Goal: Check status: Check status

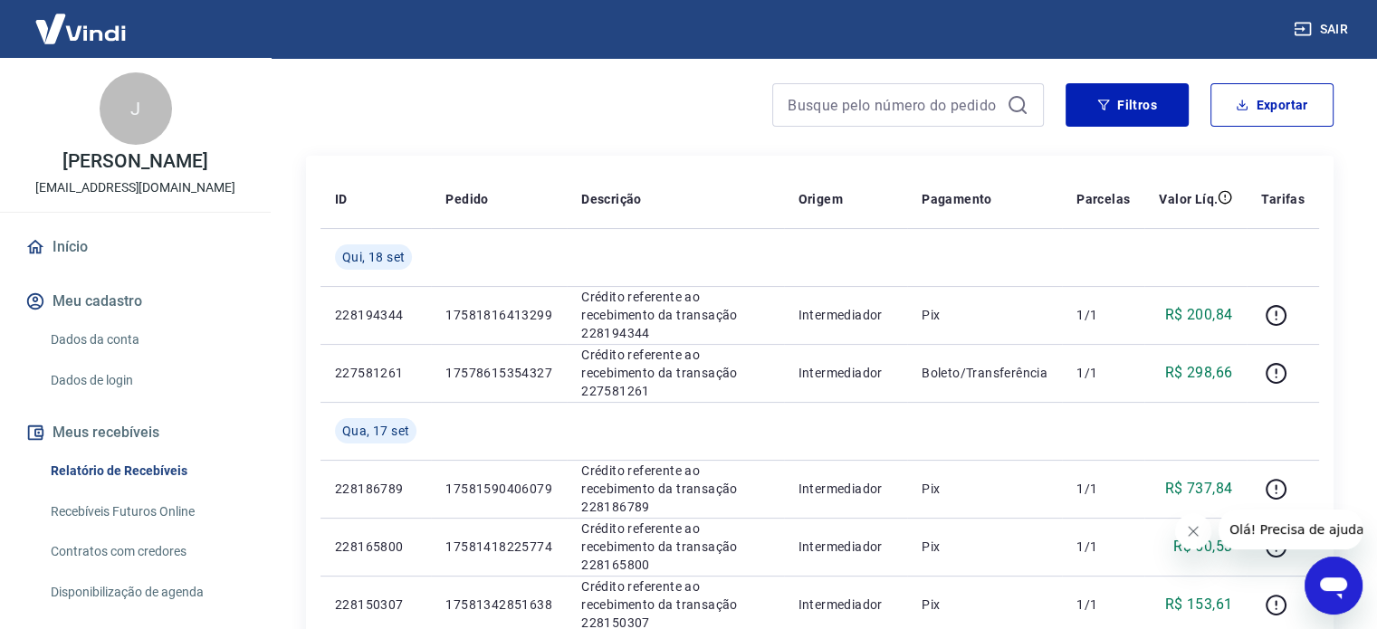
scroll to position [181, 0]
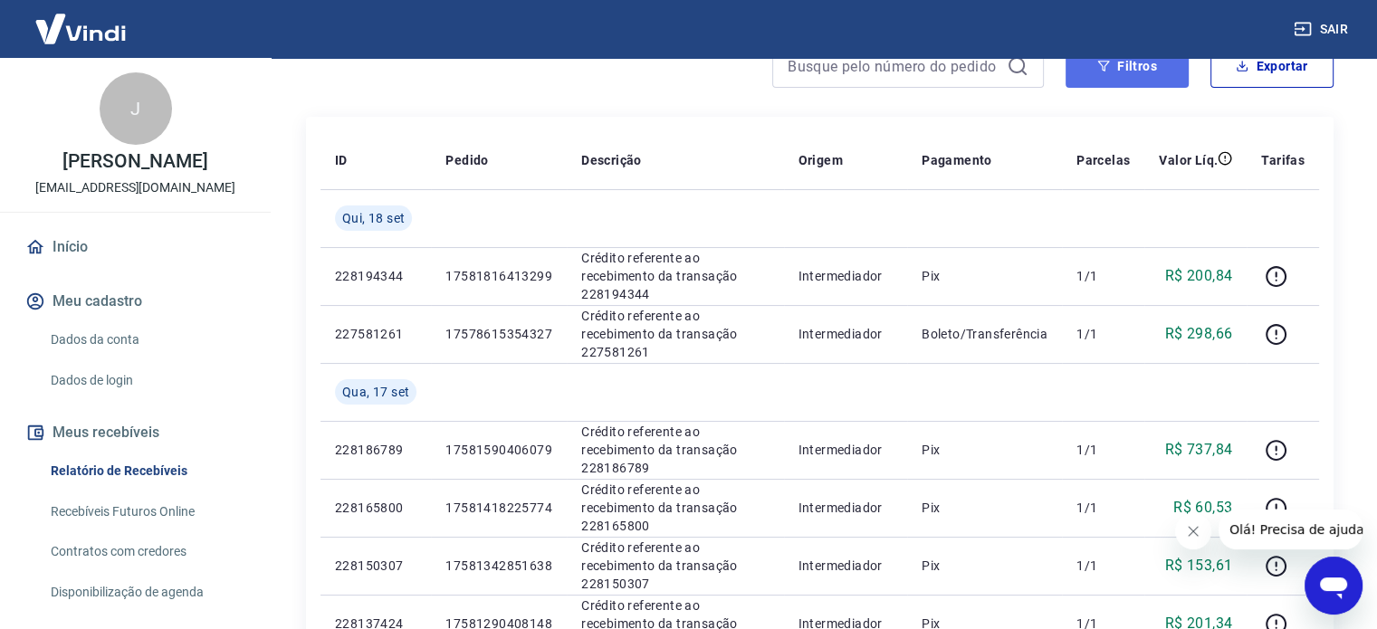
click at [1159, 75] on button "Filtros" at bounding box center [1126, 65] width 123 height 43
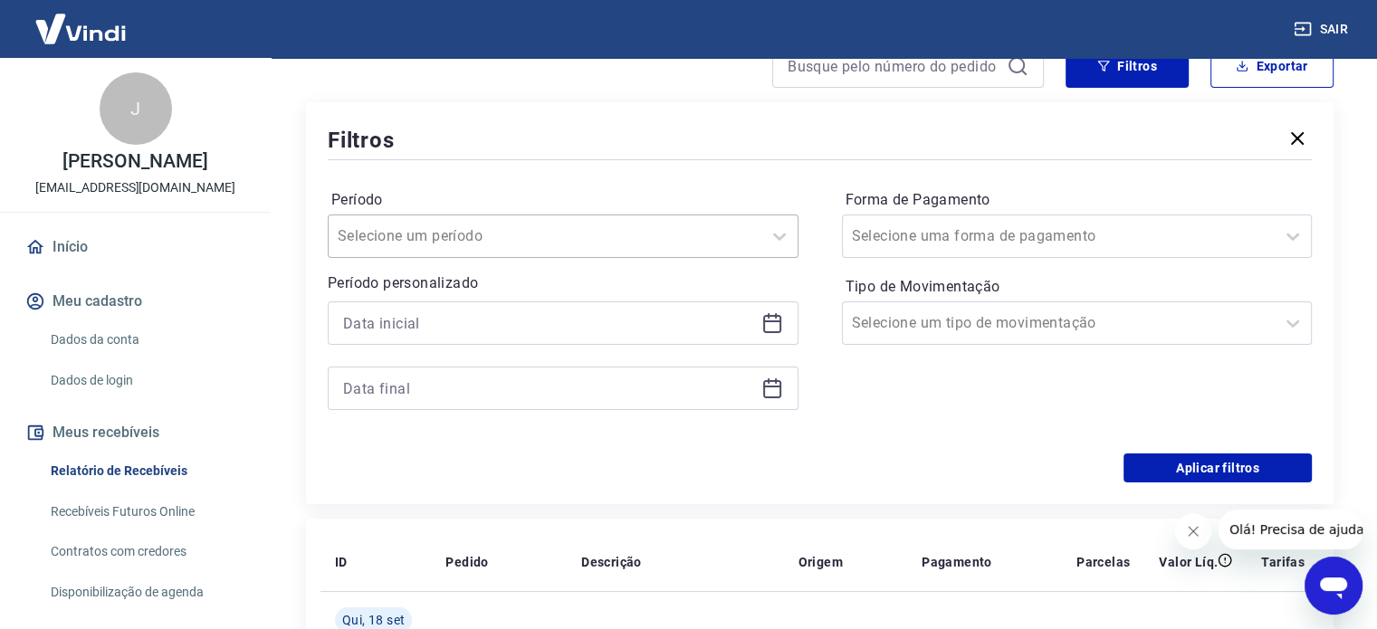
click at [640, 242] on div at bounding box center [545, 236] width 415 height 25
click at [652, 173] on div "Período Selecione um período Período personalizado Forma de Pagamento Selecione…" at bounding box center [820, 309] width 984 height 290
click at [778, 318] on icon at bounding box center [772, 323] width 22 height 22
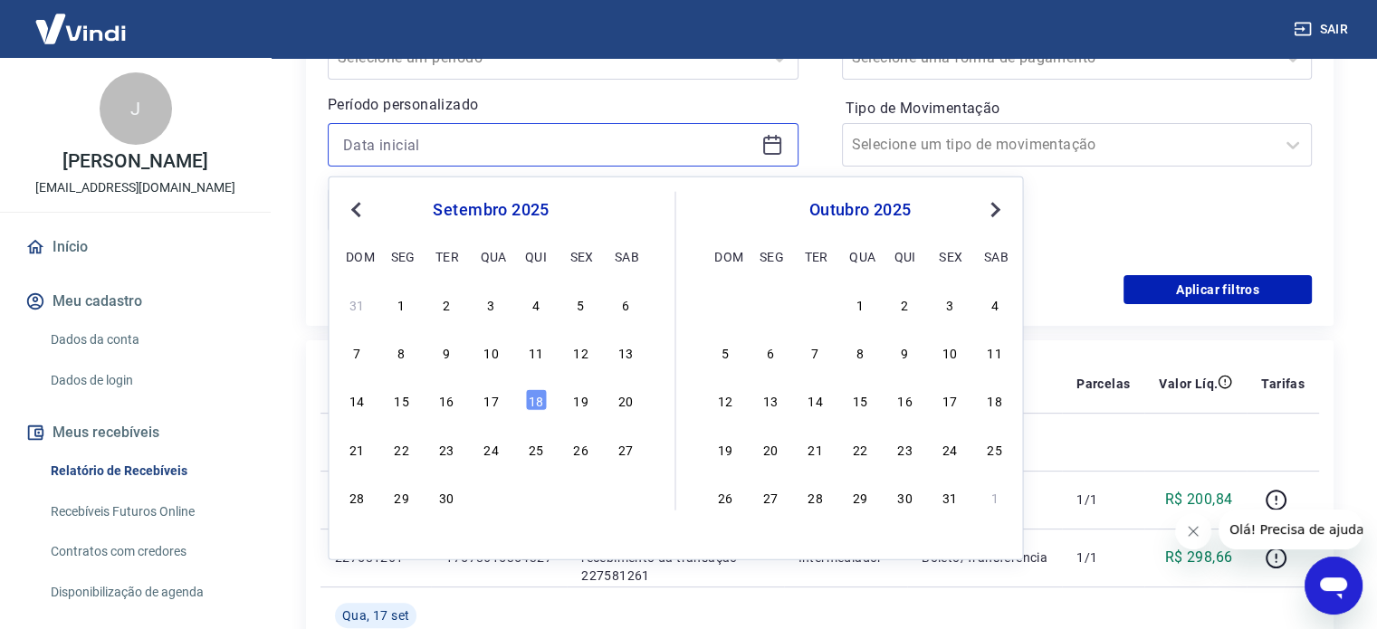
scroll to position [362, 0]
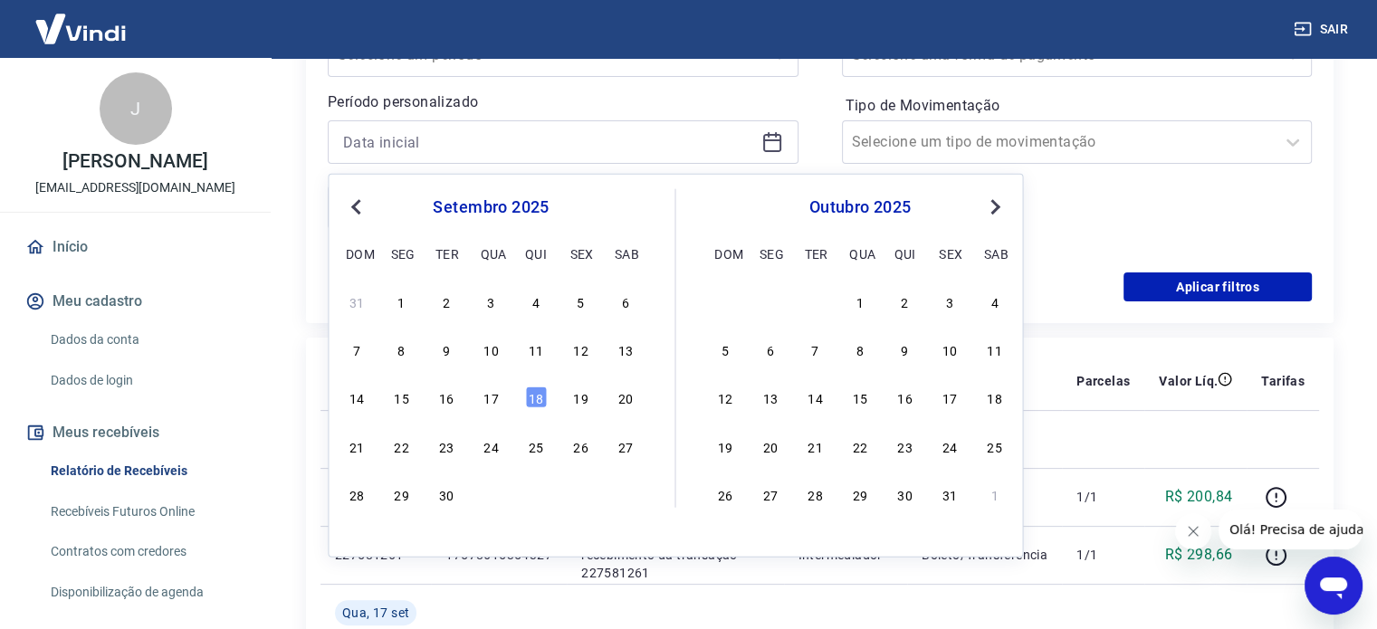
click at [358, 206] on span "Previous Month" at bounding box center [358, 206] width 0 height 21
click at [448, 401] on div "12" at bounding box center [446, 398] width 22 height 22
click at [448, 401] on th "Pedido" at bounding box center [499, 381] width 136 height 58
type input "[DATE]"
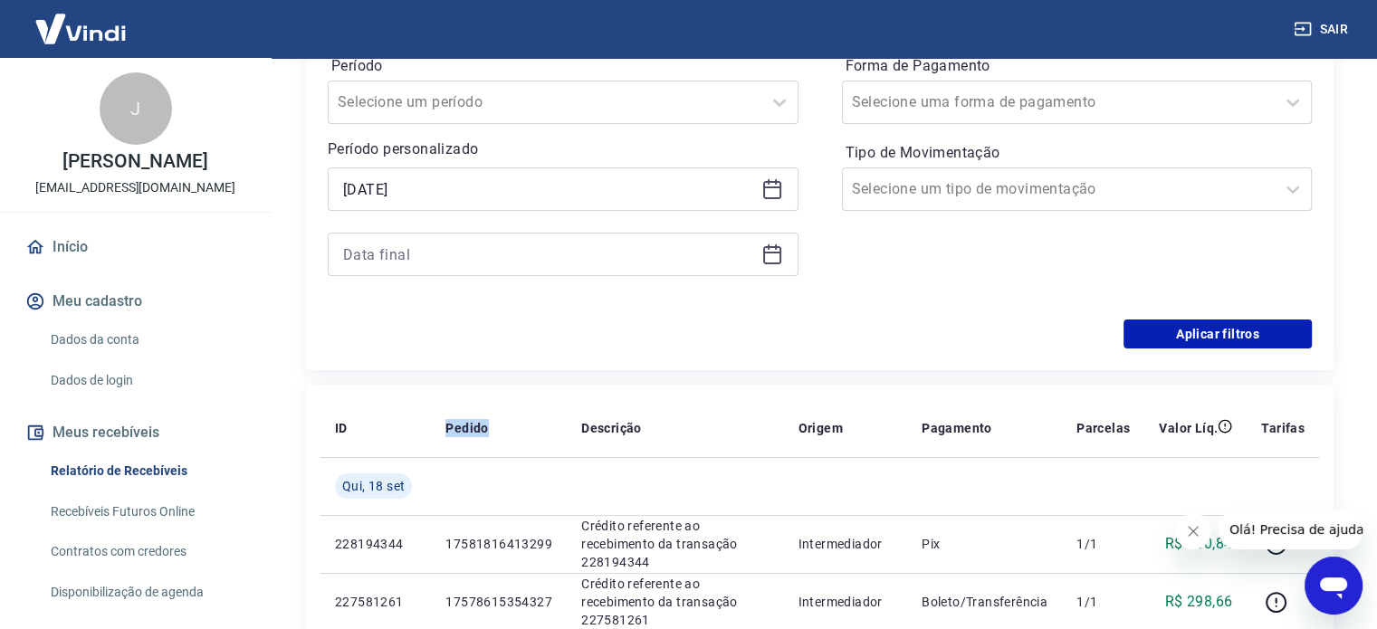
scroll to position [272, 0]
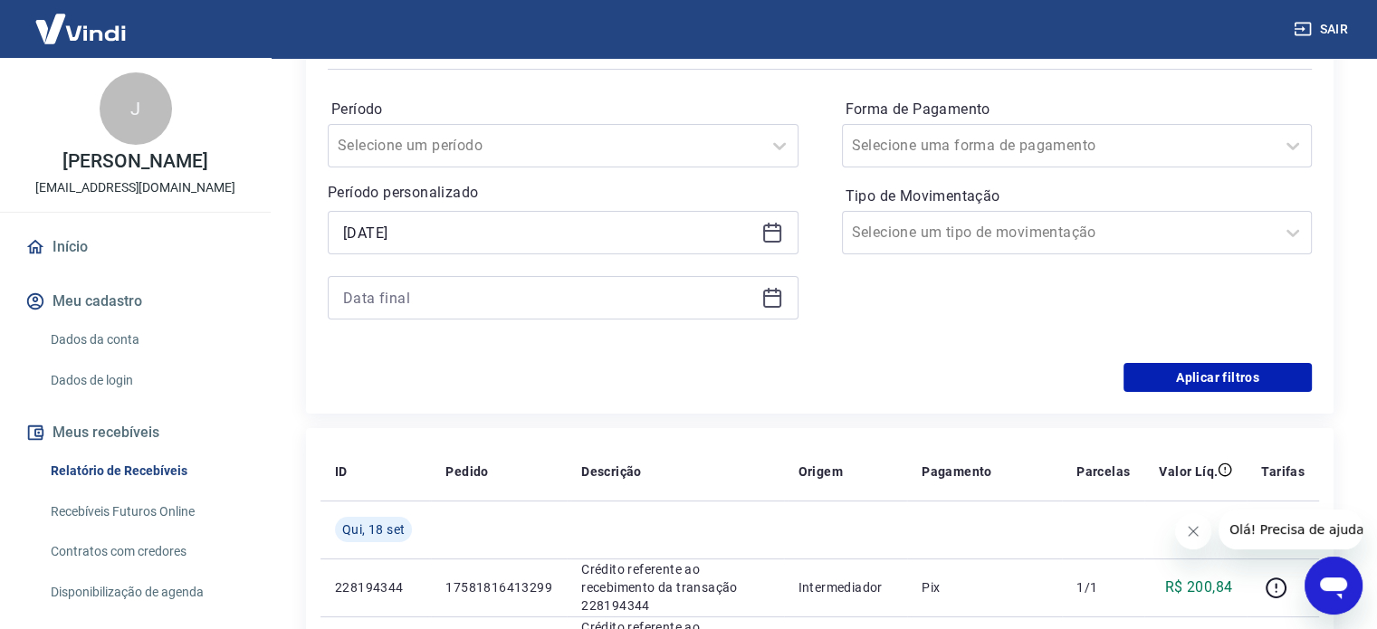
click at [773, 298] on icon at bounding box center [772, 298] width 22 height 22
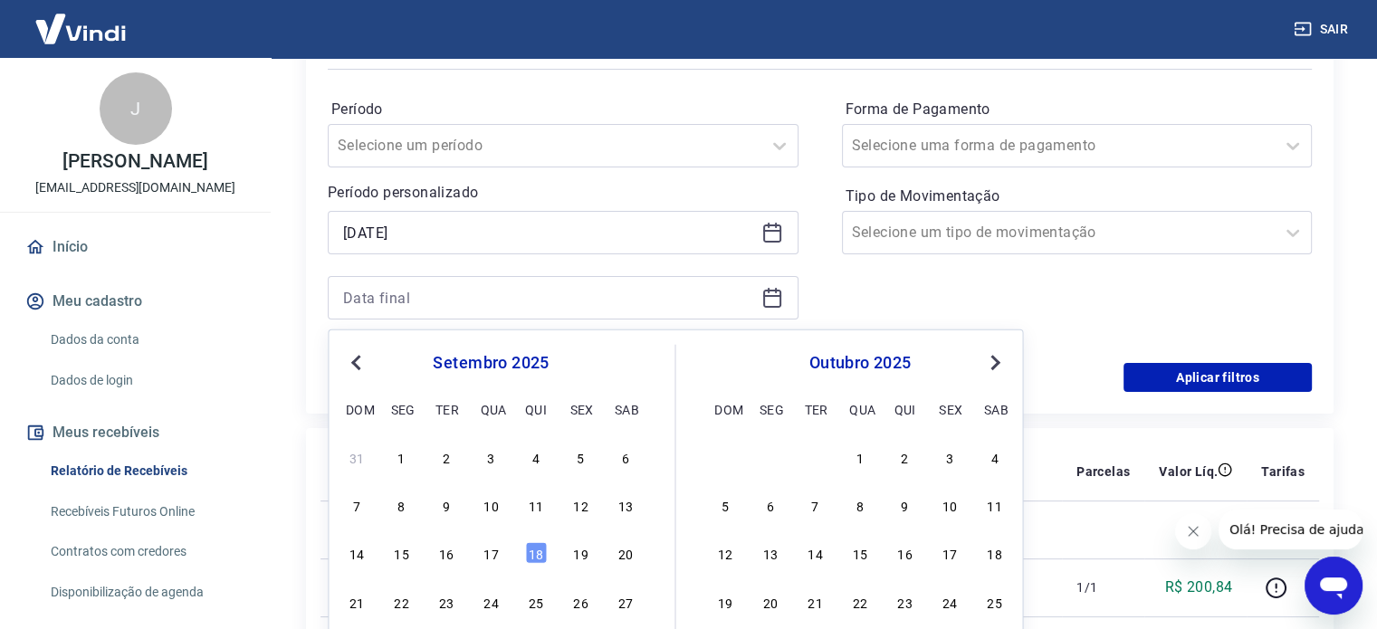
click at [358, 358] on span "Previous Month" at bounding box center [358, 361] width 0 height 21
click at [949, 509] on div "12" at bounding box center [950, 505] width 22 height 22
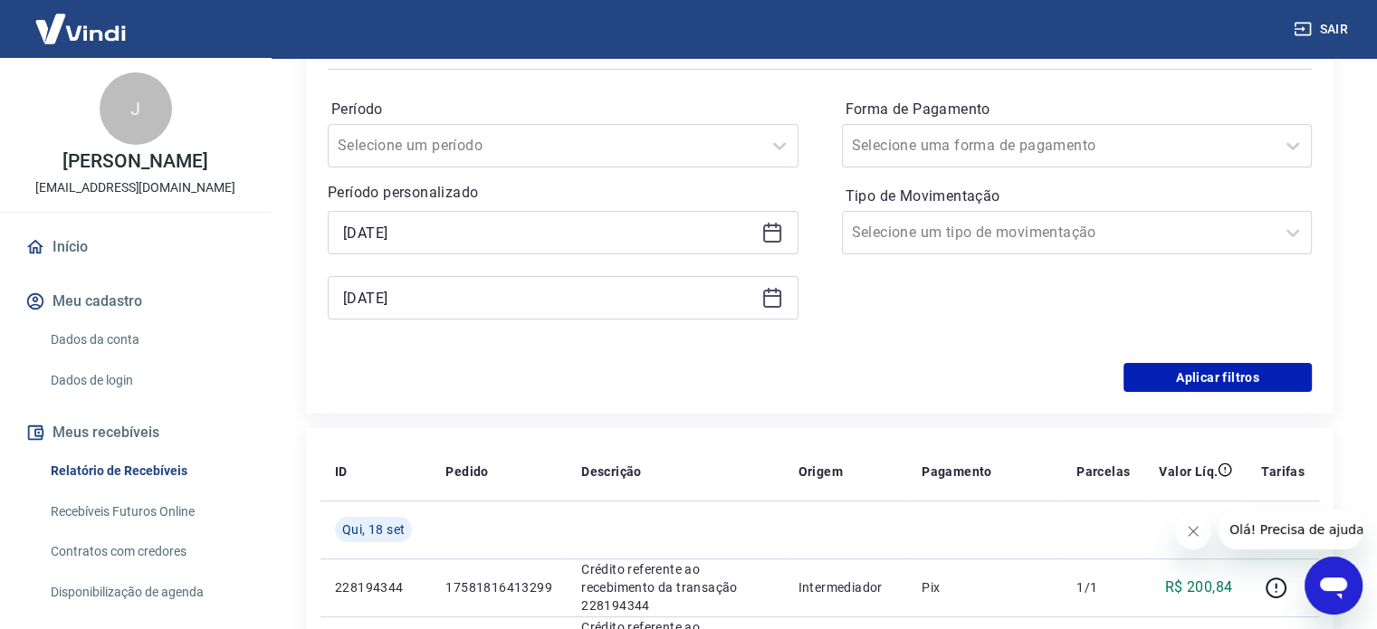
click at [766, 317] on div "[DATE]" at bounding box center [563, 297] width 471 height 43
click at [771, 305] on icon at bounding box center [772, 298] width 22 height 22
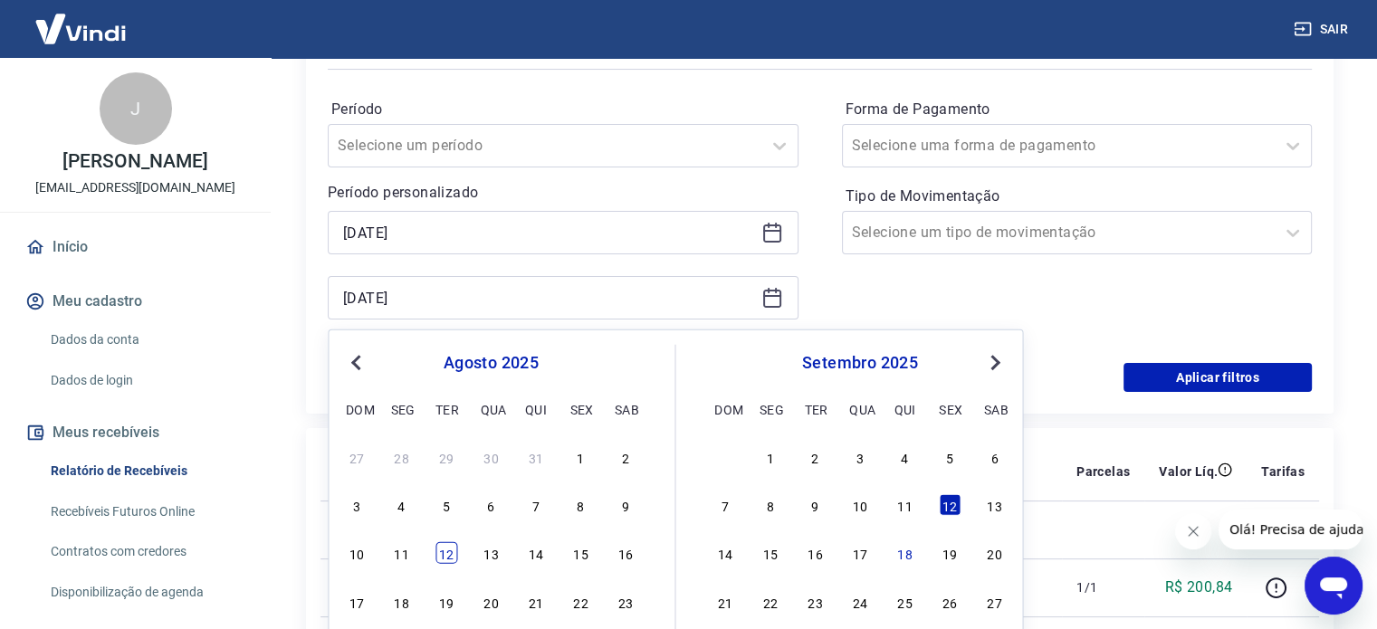
click at [449, 553] on div "12" at bounding box center [446, 553] width 22 height 22
type input "[DATE]"
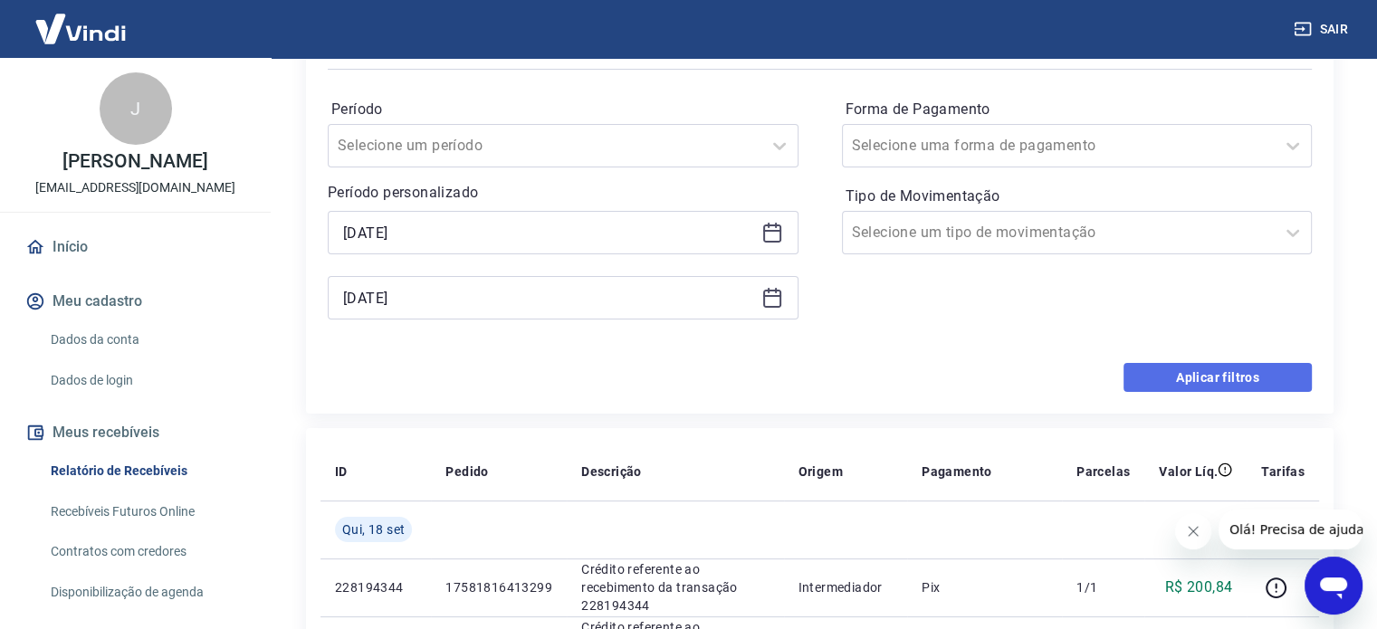
click at [1178, 377] on button "Aplicar filtros" at bounding box center [1217, 377] width 188 height 29
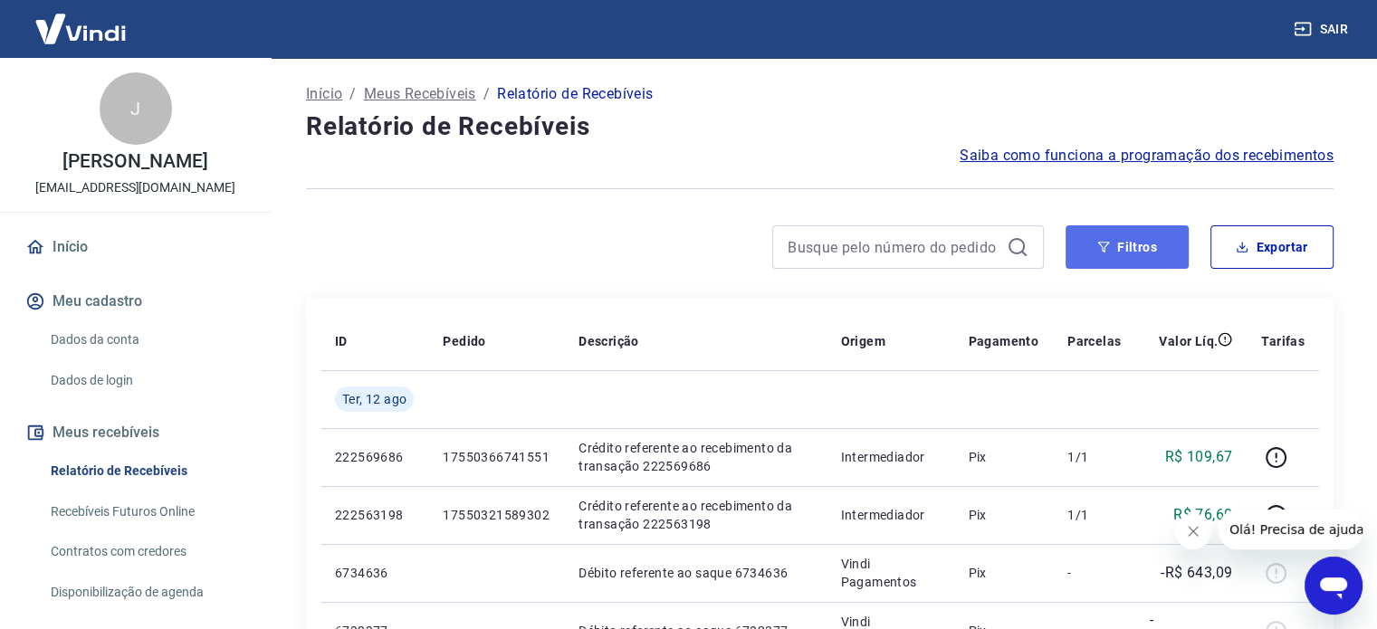
click at [1119, 236] on button "Filtros" at bounding box center [1126, 246] width 123 height 43
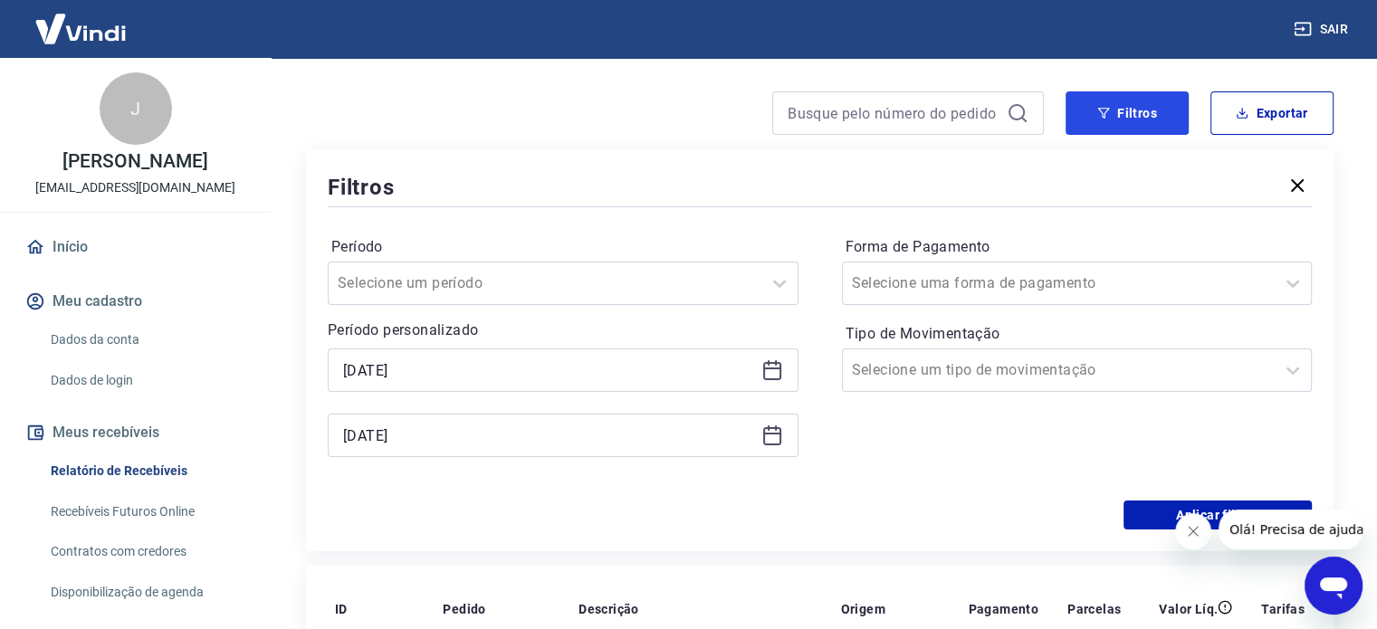
scroll to position [181, 0]
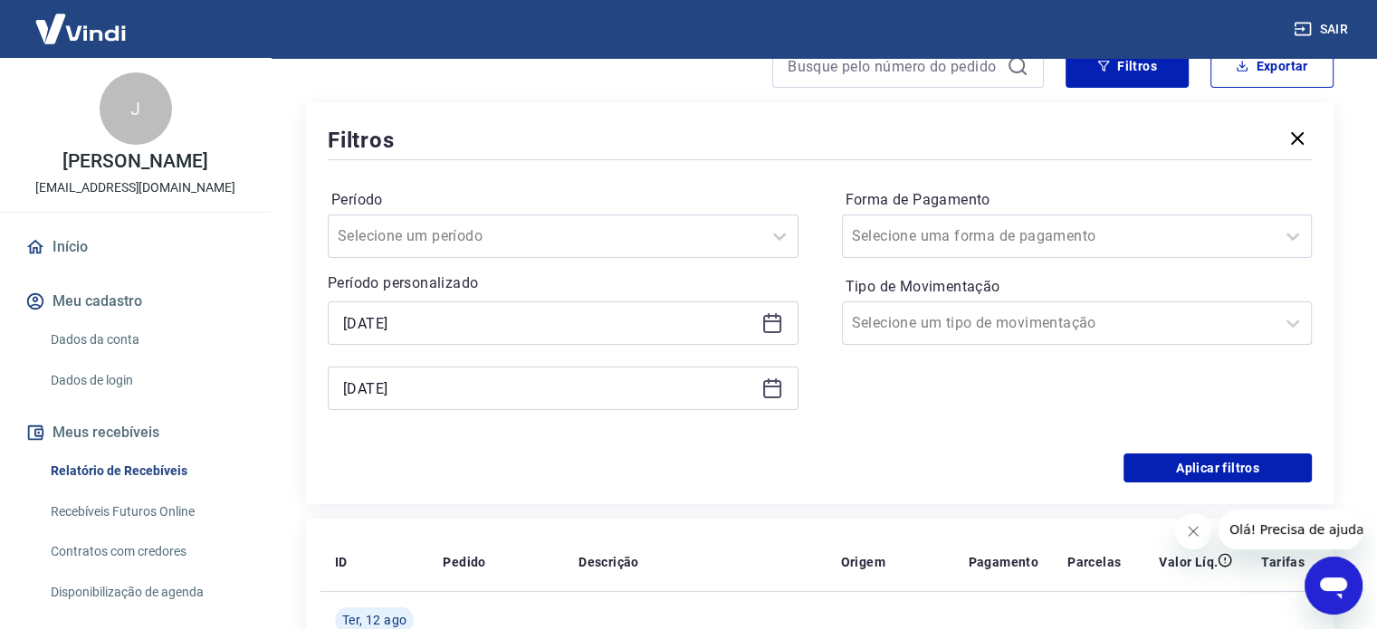
click at [771, 385] on icon at bounding box center [772, 388] width 22 height 22
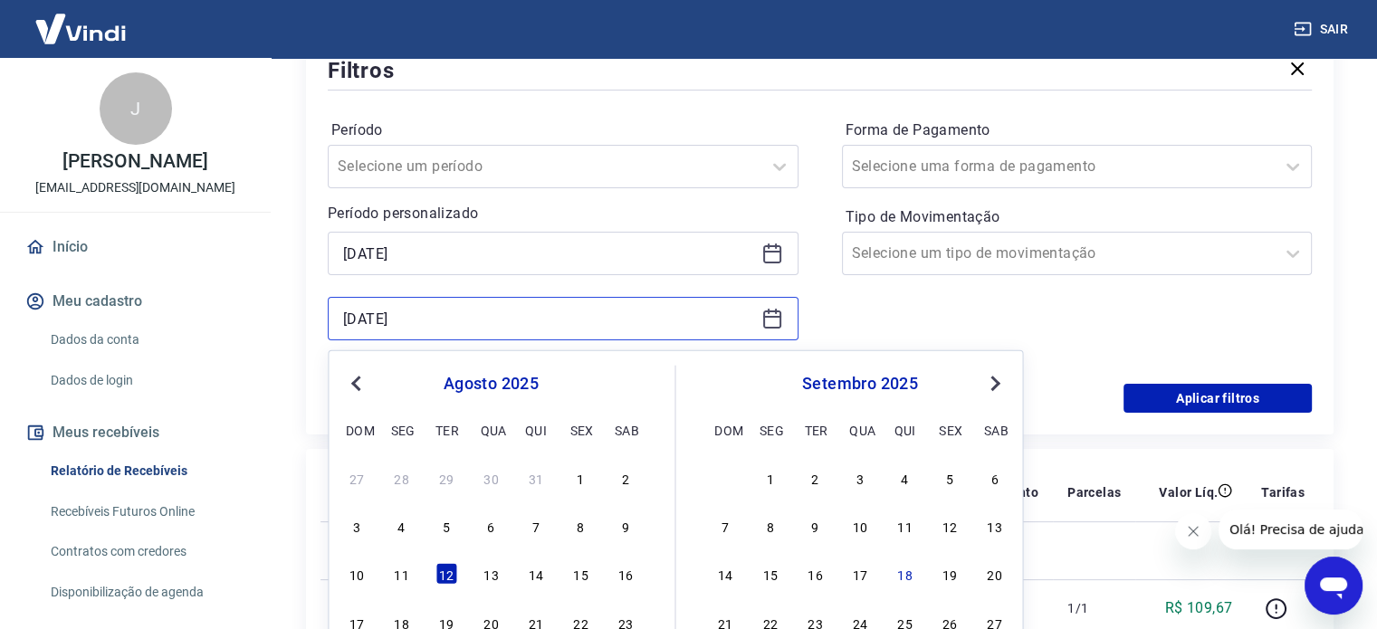
scroll to position [362, 0]
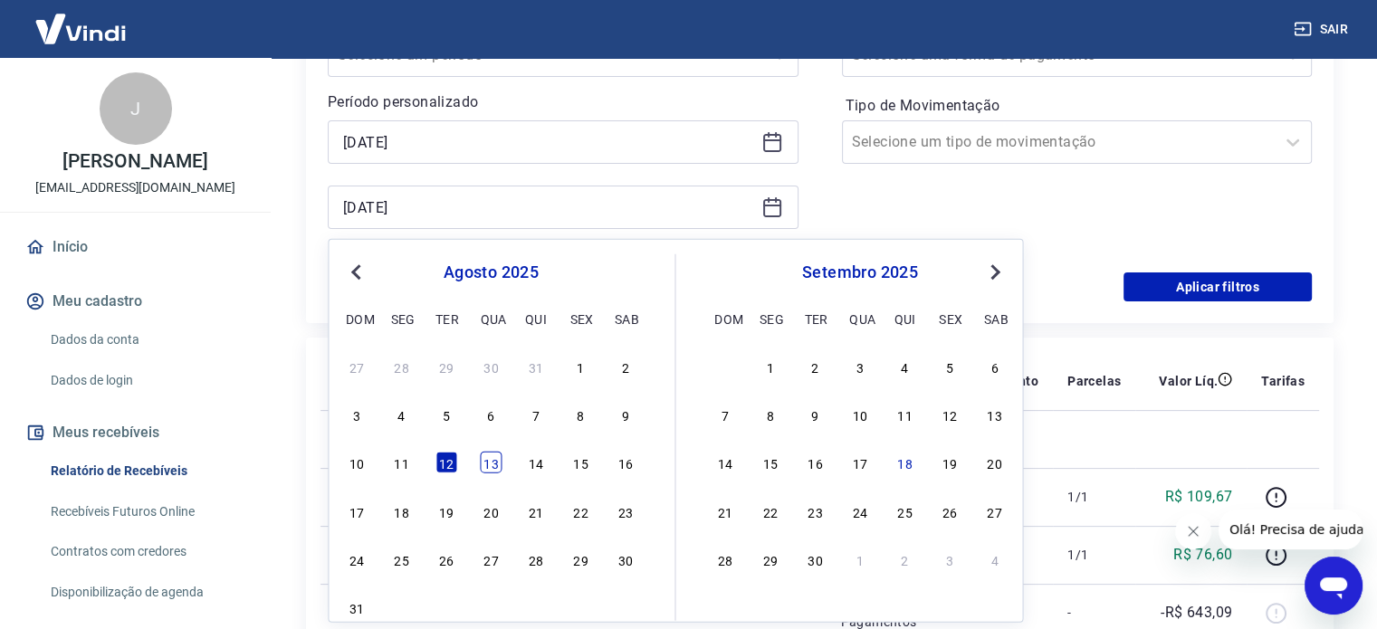
click at [482, 466] on div "13" at bounding box center [491, 463] width 22 height 22
type input "[DATE]"
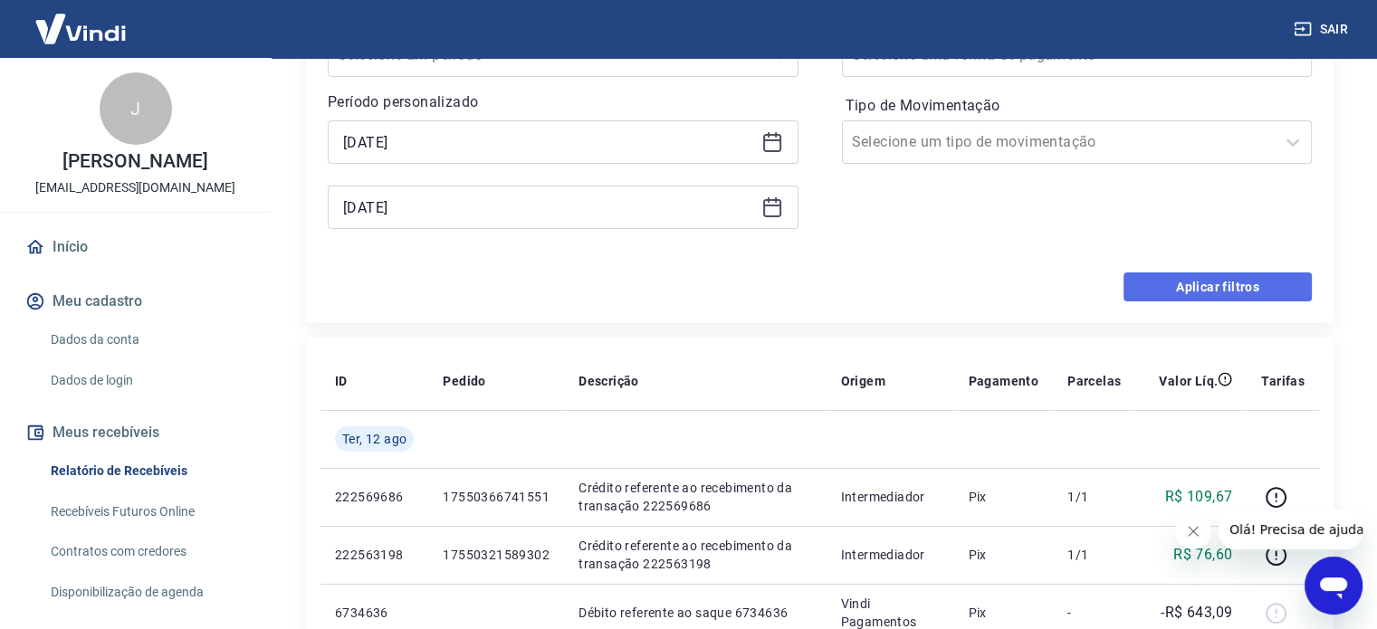
click at [1207, 296] on button "Aplicar filtros" at bounding box center [1217, 286] width 188 height 29
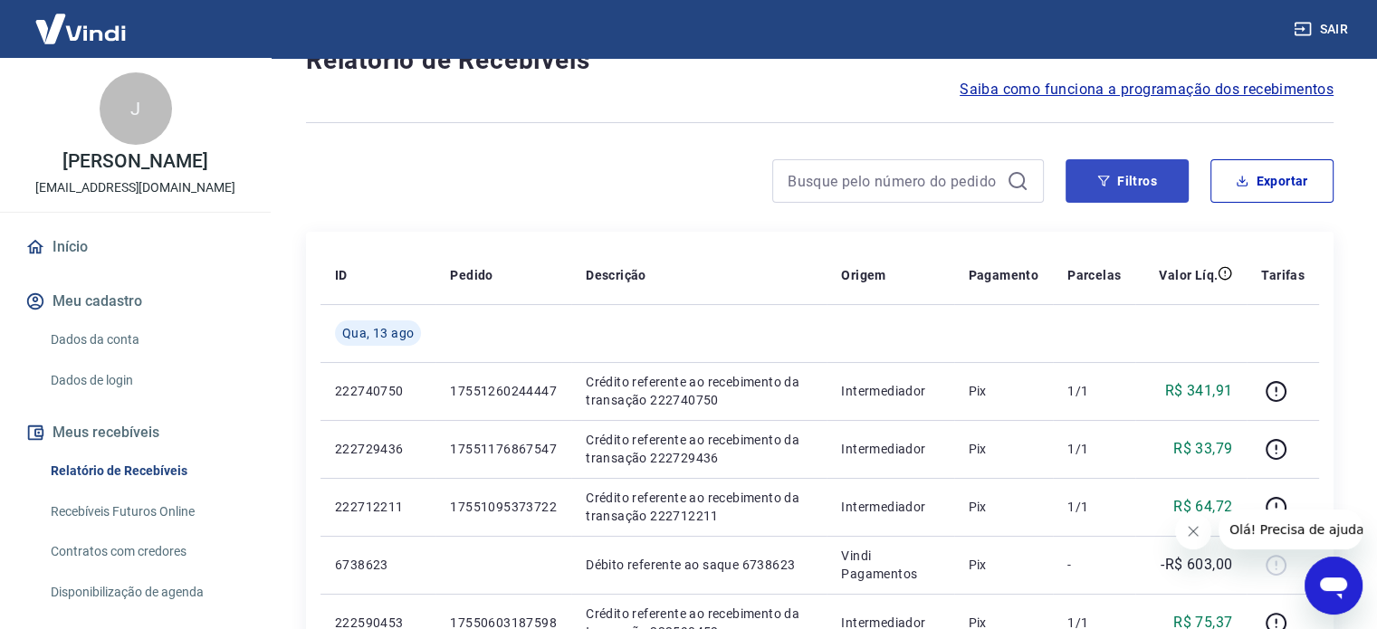
scroll to position [59, 0]
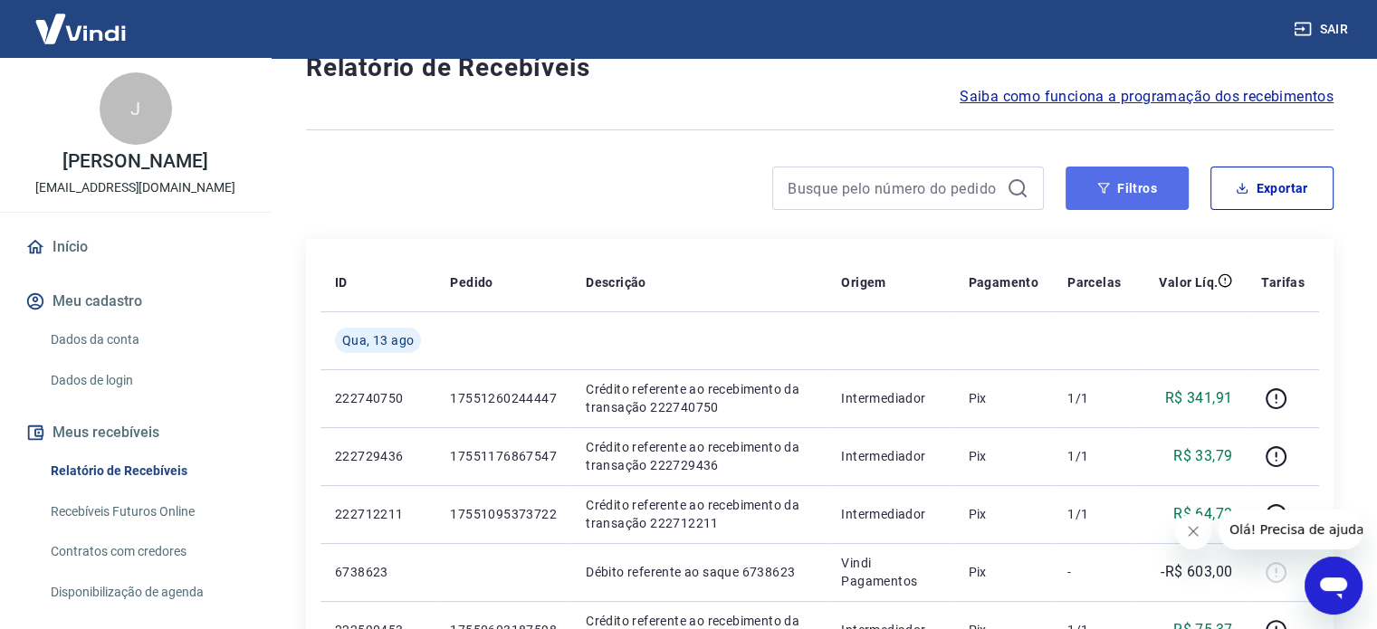
click at [1149, 188] on button "Filtros" at bounding box center [1126, 188] width 123 height 43
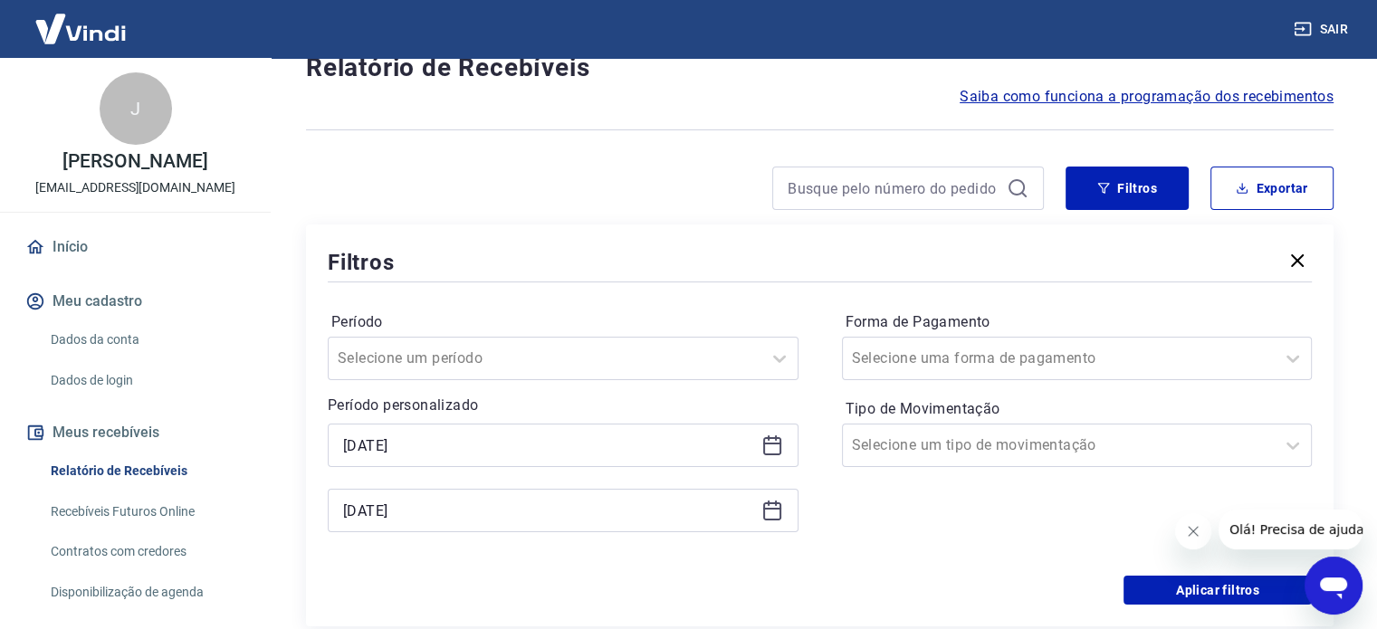
click at [773, 511] on icon at bounding box center [772, 511] width 22 height 22
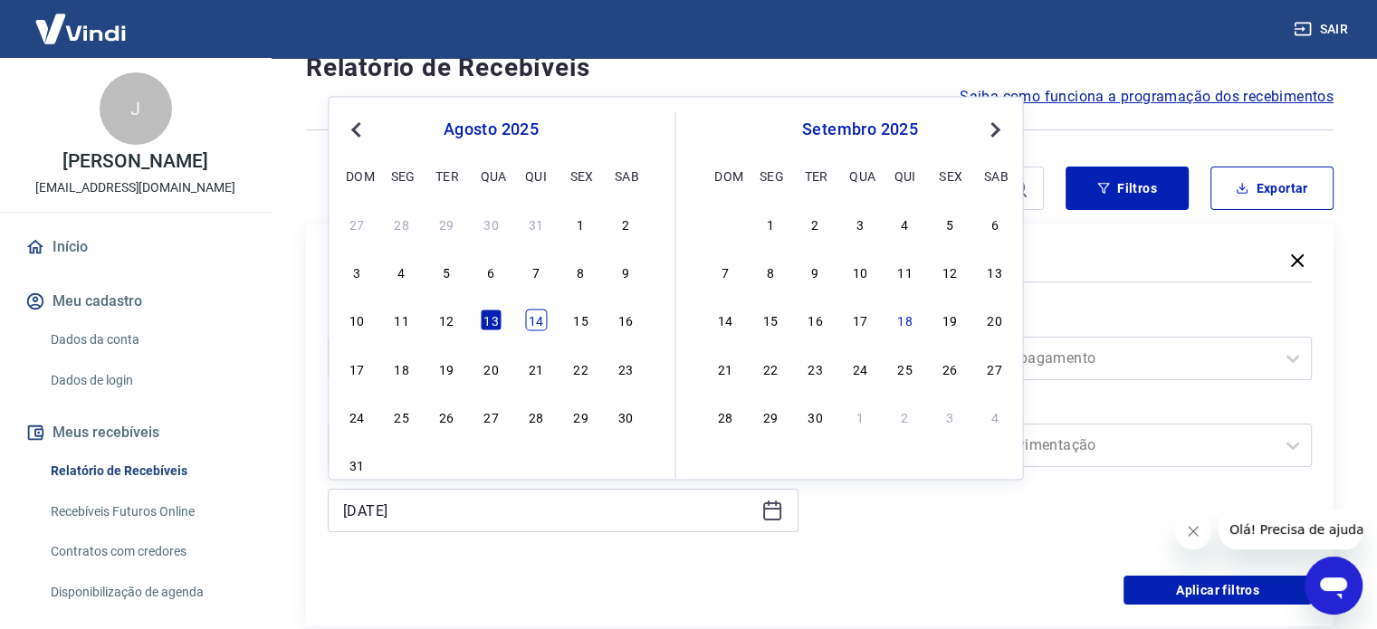
click at [531, 328] on div "14" at bounding box center [536, 321] width 22 height 22
type input "[DATE]"
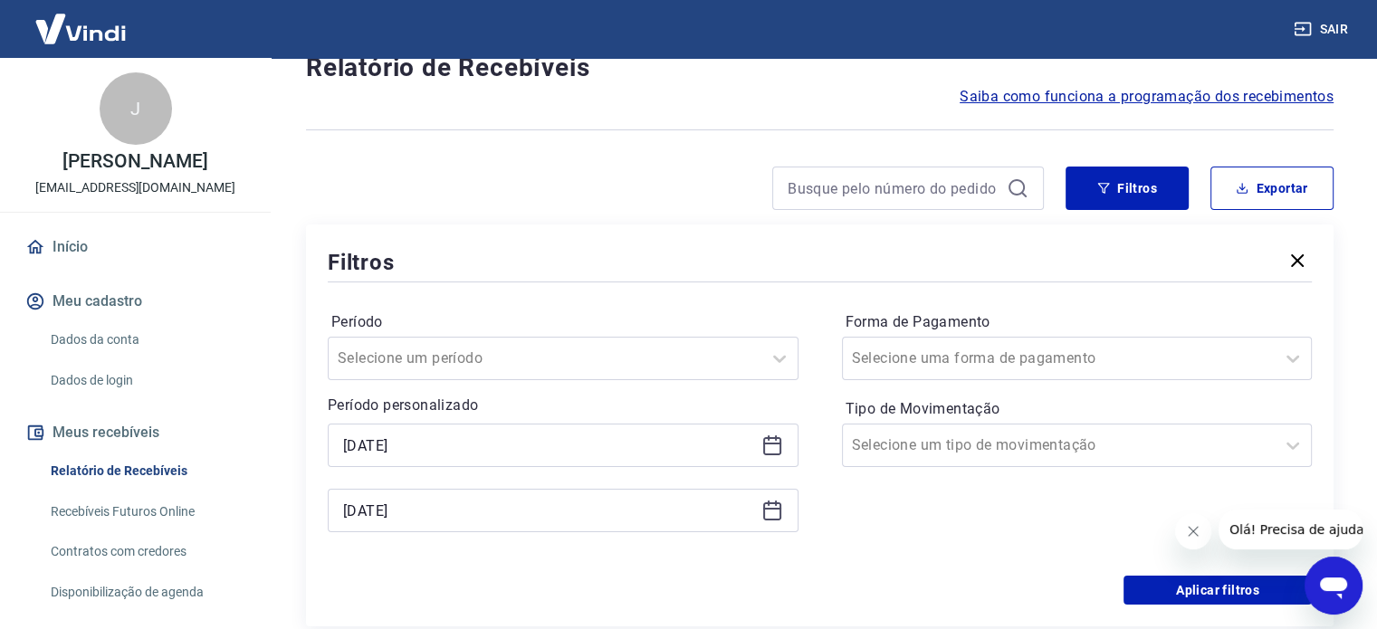
drag, startPoint x: 940, startPoint y: 557, endPoint x: 1104, endPoint y: 566, distance: 165.0
click at [941, 557] on div "Período Selecione um período Período personalizado [DATE] Selected date: [DATE]…" at bounding box center [820, 431] width 984 height 290
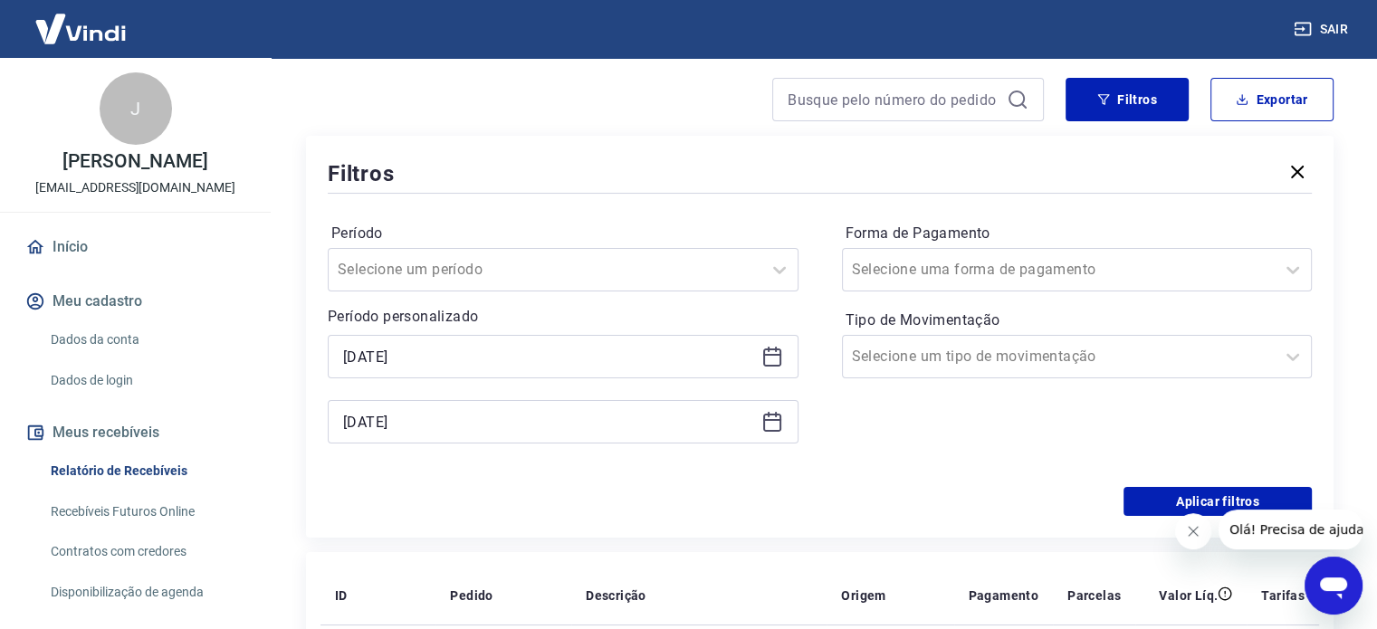
scroll to position [149, 0]
click at [1152, 501] on button "Aplicar filtros" at bounding box center [1217, 499] width 188 height 29
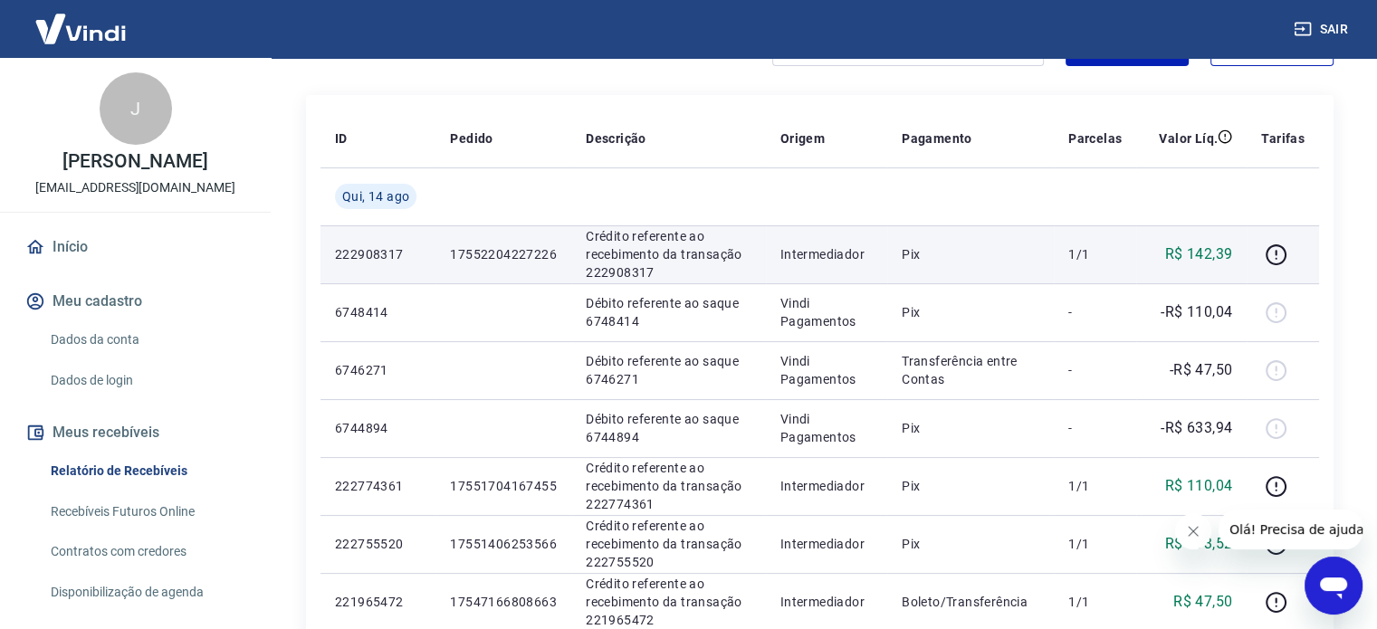
scroll to position [272, 0]
